Goal: Task Accomplishment & Management: Use online tool/utility

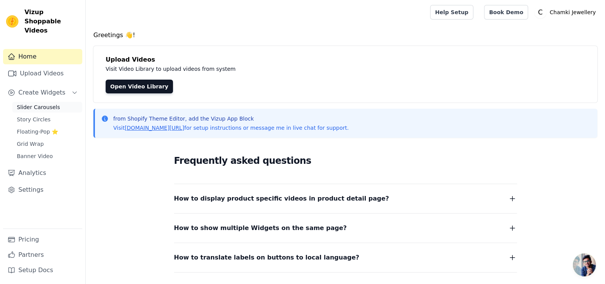
click at [53, 103] on span "Slider Carousels" at bounding box center [38, 107] width 43 height 8
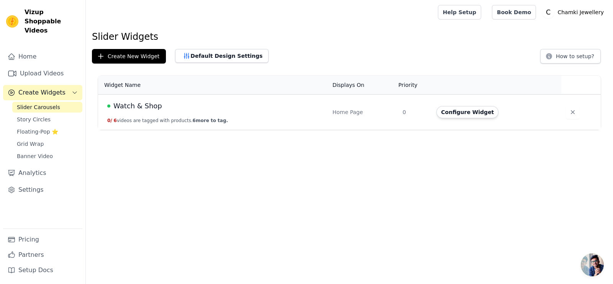
click at [368, 112] on div "Home Page" at bounding box center [362, 112] width 61 height 8
click at [441, 110] on button "Configure Widget" at bounding box center [467, 112] width 62 height 12
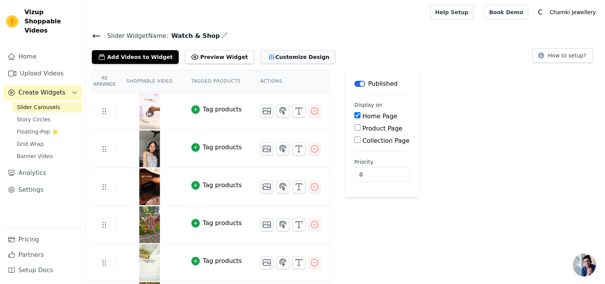
click at [287, 54] on button "Customize Design" at bounding box center [297, 57] width 75 height 14
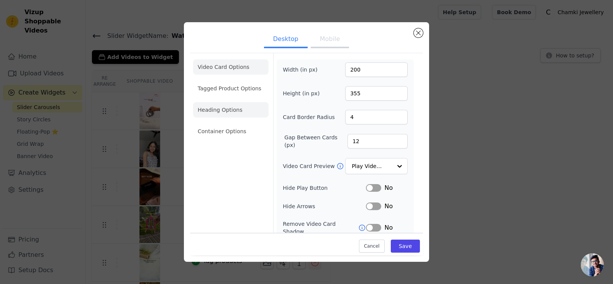
click at [227, 113] on li "Heading Options" at bounding box center [230, 109] width 75 height 15
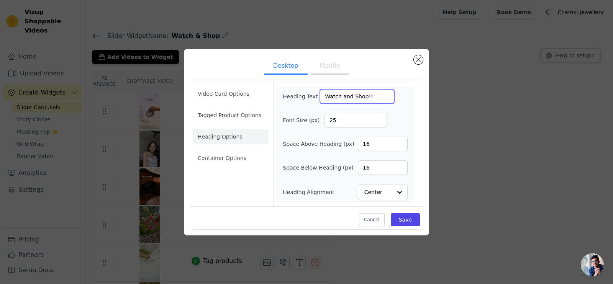
drag, startPoint x: 371, startPoint y: 98, endPoint x: 306, endPoint y: 91, distance: 65.5
click at [306, 91] on div "Heading Text Watch and Shop!!" at bounding box center [338, 96] width 111 height 15
paste input "Watch and Shop!!"
type input "W"
type input "WATCH AND SHOP!!"
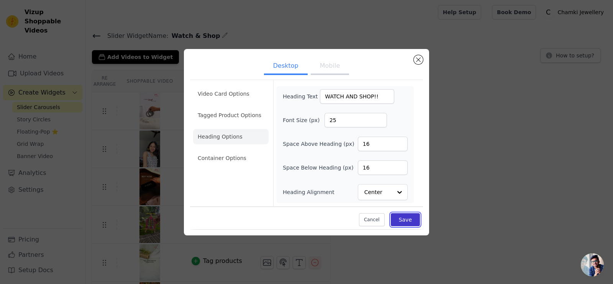
click at [409, 222] on button "Save" at bounding box center [405, 219] width 29 height 13
